Goal: Task Accomplishment & Management: Manage account settings

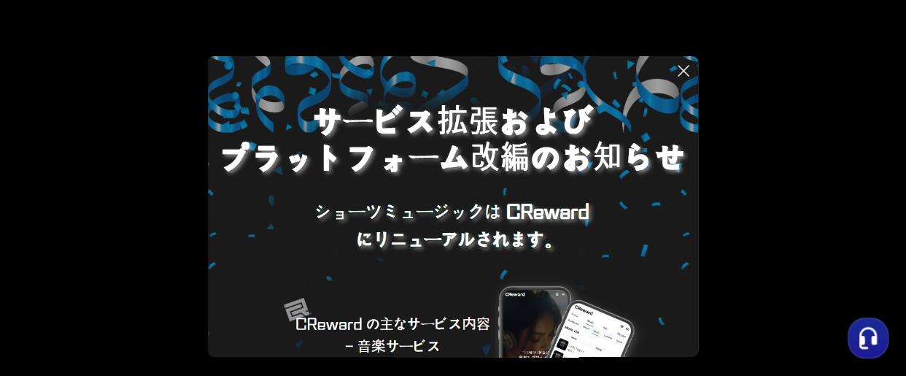
click at [684, 66] on icon at bounding box center [684, 71] width 18 height 18
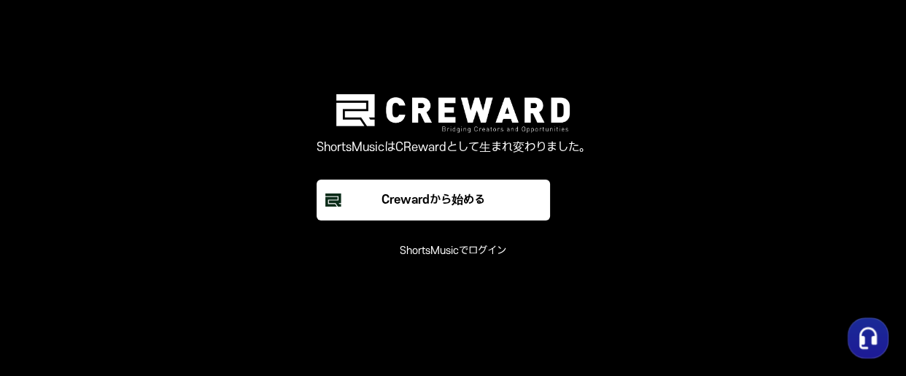
click at [457, 252] on font "ShortsMusicでログイン" at bounding box center [453, 250] width 106 height 12
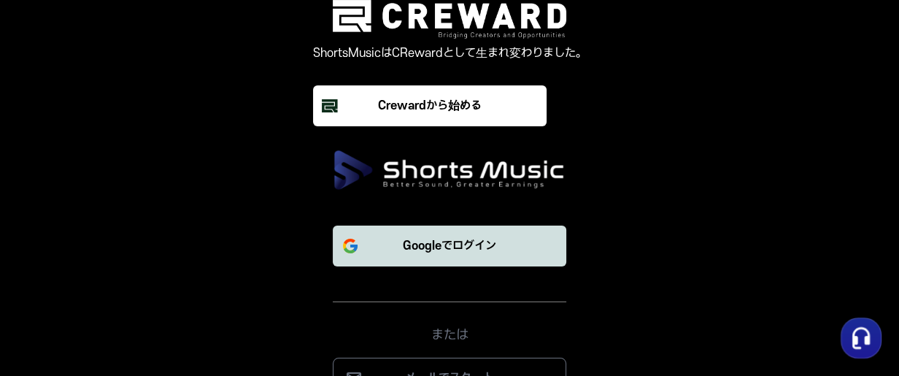
click at [427, 252] on font "Googleでログイン" at bounding box center [449, 245] width 93 height 13
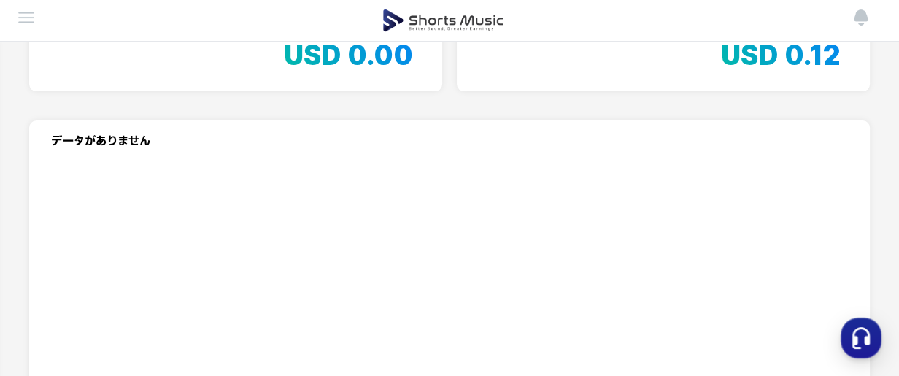
scroll to position [397, 0]
